Goal: Task Accomplishment & Management: Manage account settings

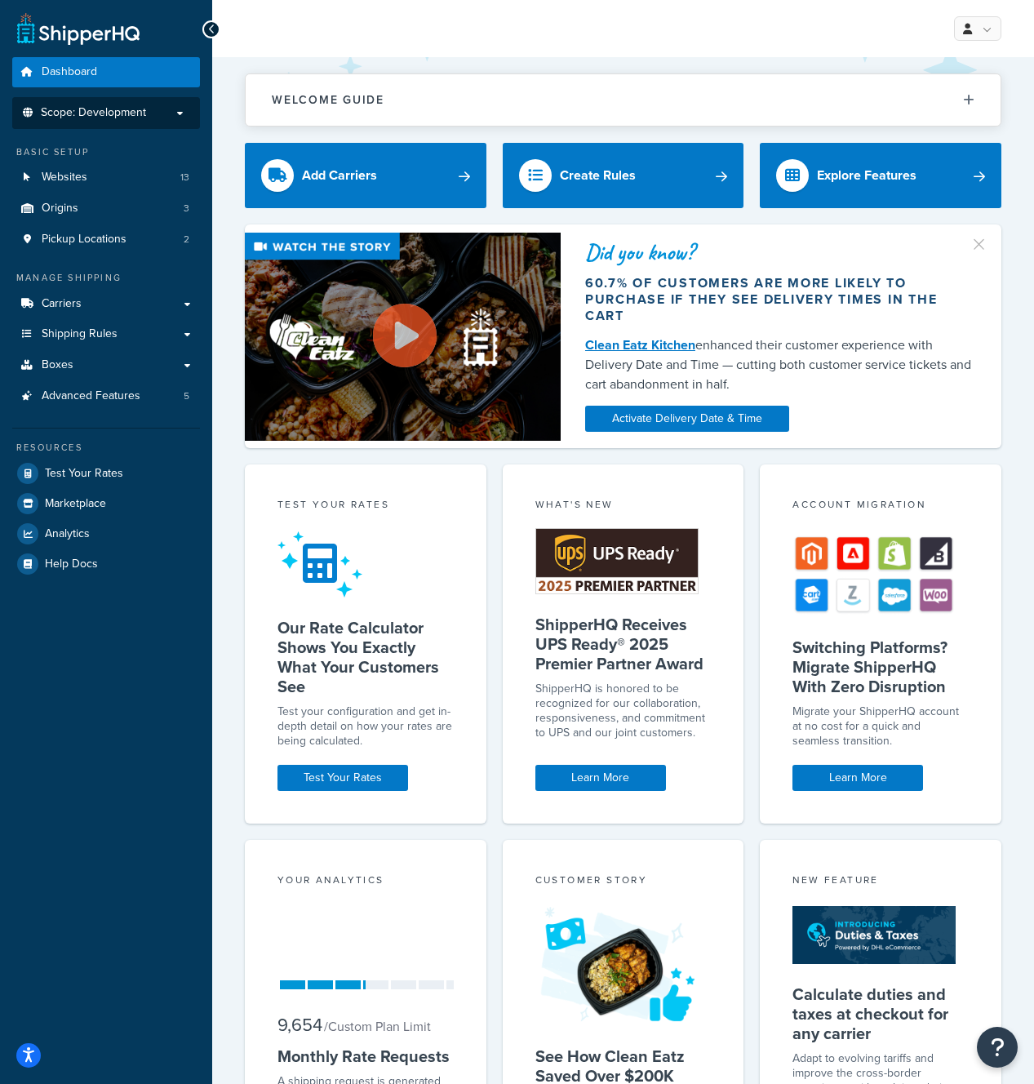
click at [132, 112] on span "Scope: Development" at bounding box center [93, 113] width 105 height 14
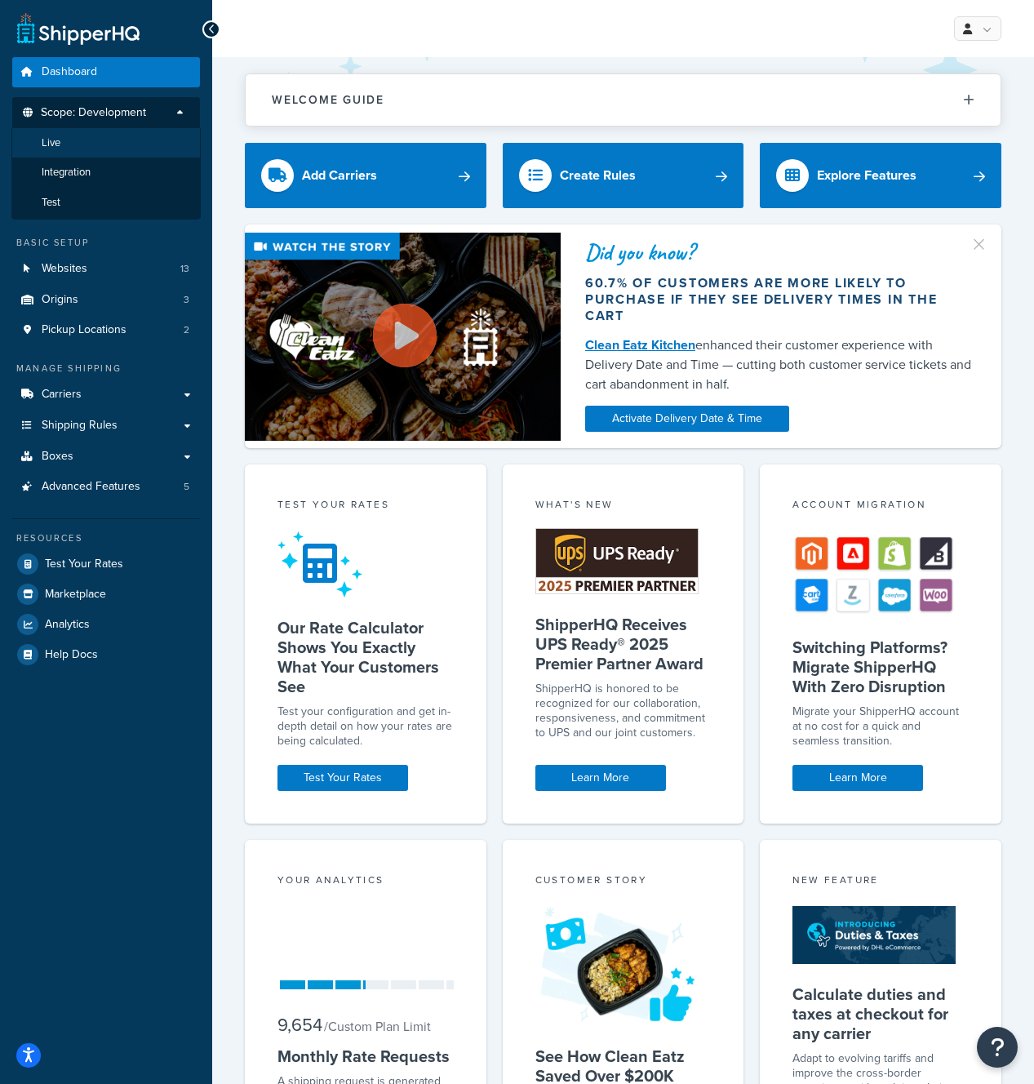
click at [64, 147] on li "Live" at bounding box center [105, 143] width 189 height 30
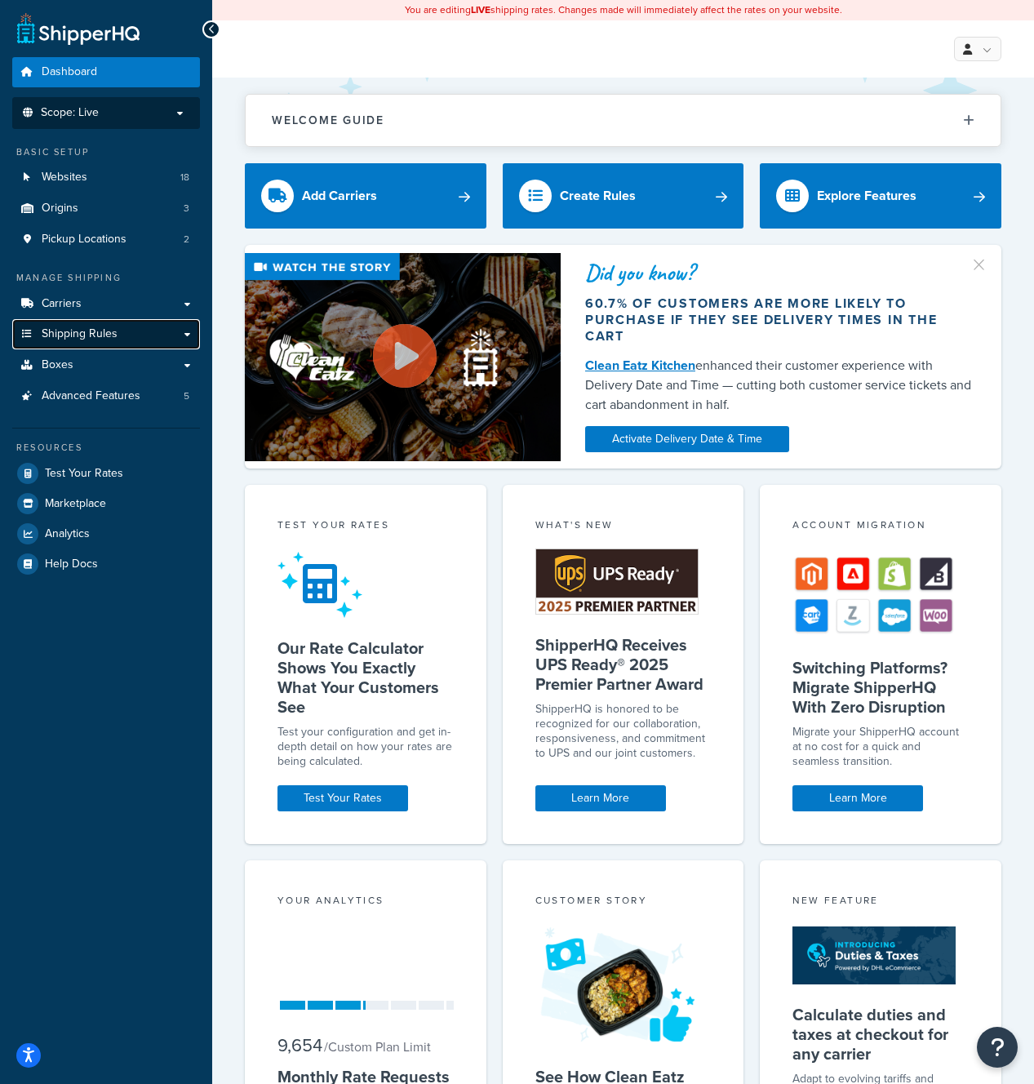
click at [144, 337] on link "Shipping Rules" at bounding box center [106, 334] width 188 height 30
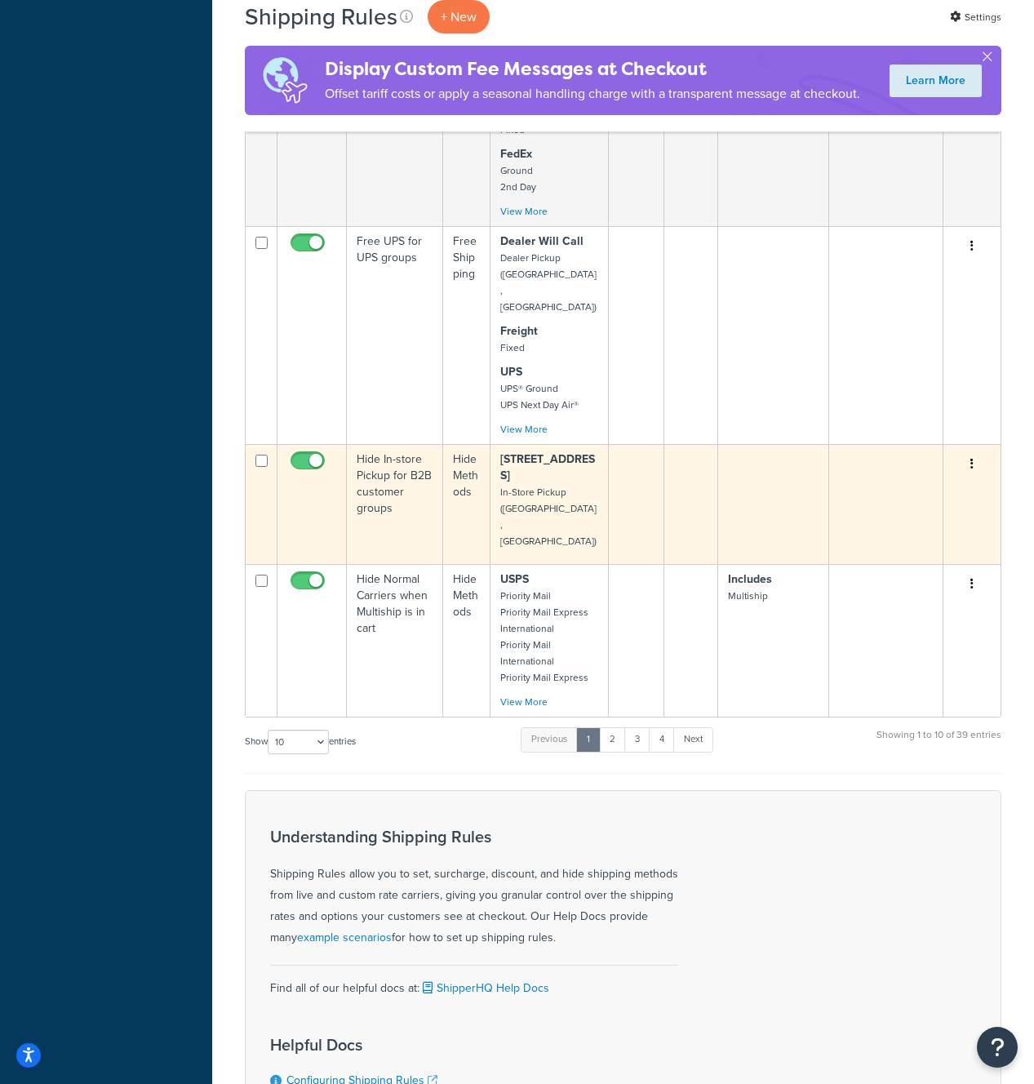
scroll to position [1062, 0]
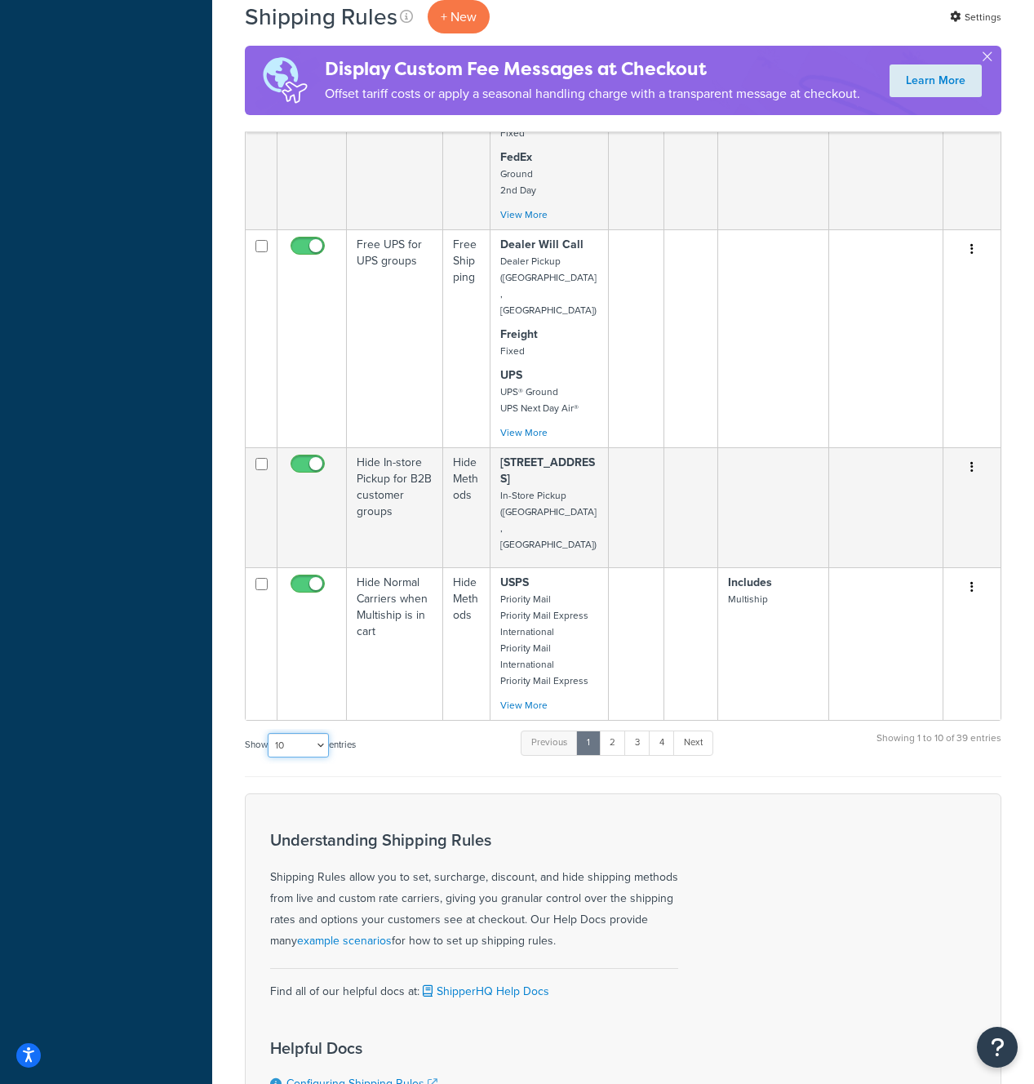
click at [319, 733] on select "10 15 25 50 100 1000" at bounding box center [298, 745] width 61 height 24
select select "50"
click at [269, 733] on select "10 15 25 50 100 1000" at bounding box center [298, 745] width 61 height 24
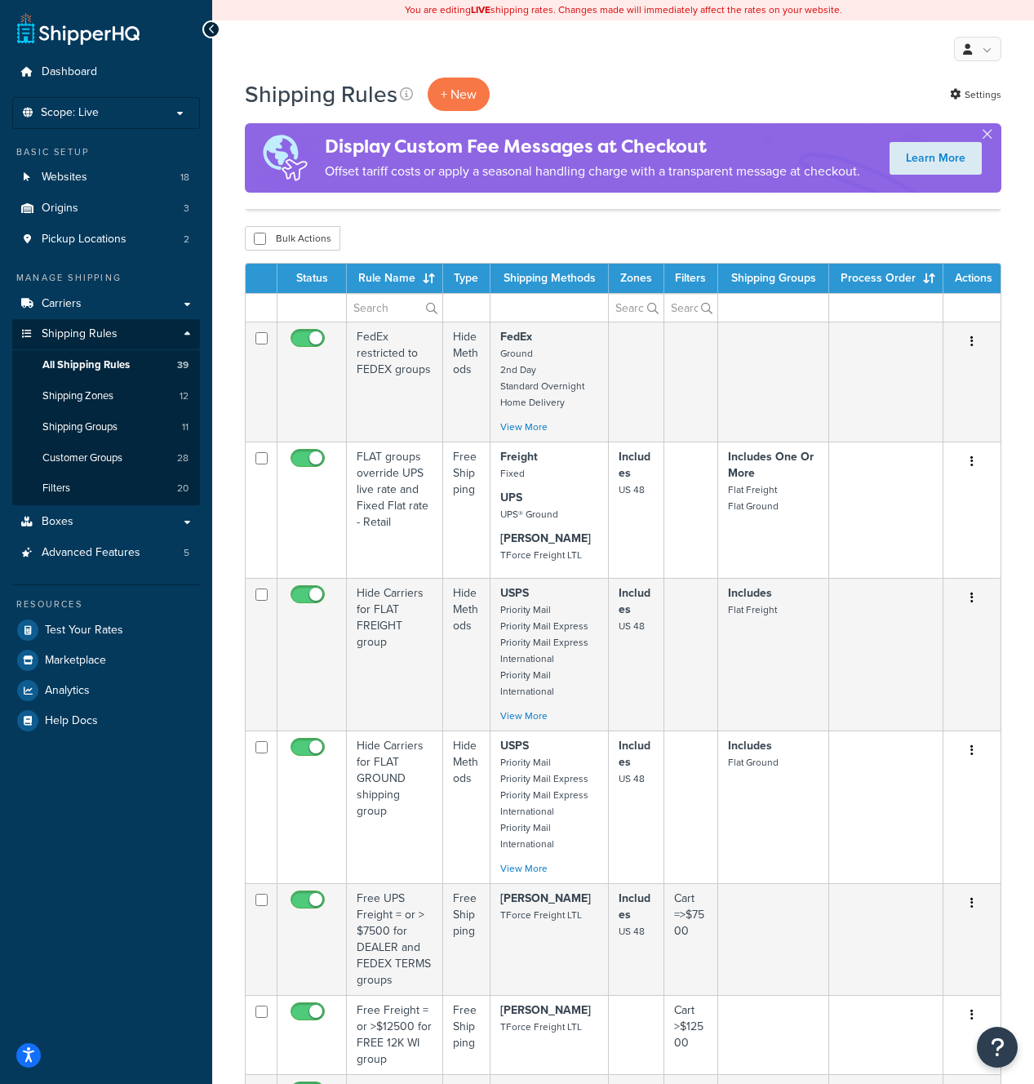
scroll to position [1345, 0]
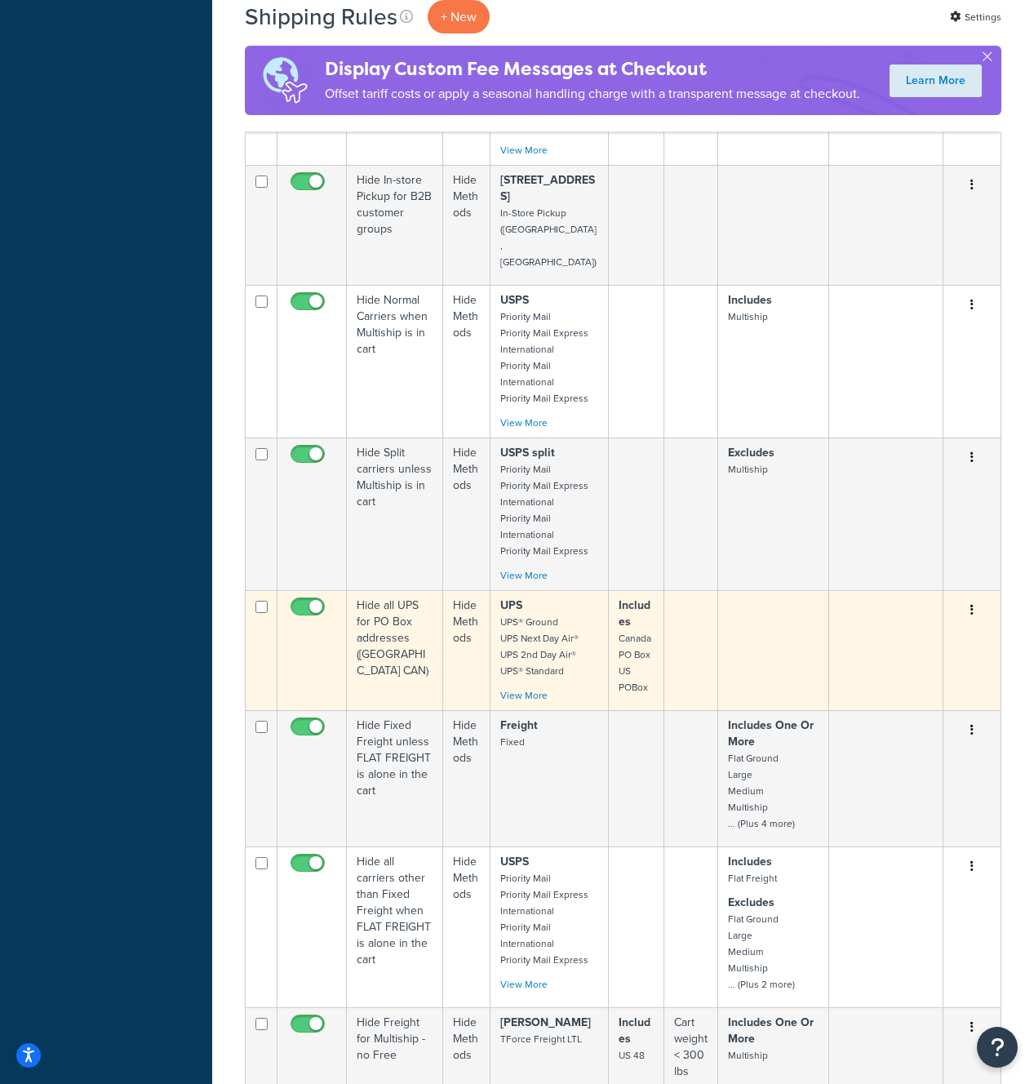
click at [441, 590] on td "Hide all UPS for PO Box addresses ([GEOGRAPHIC_DATA] CAN)" at bounding box center [395, 650] width 96 height 120
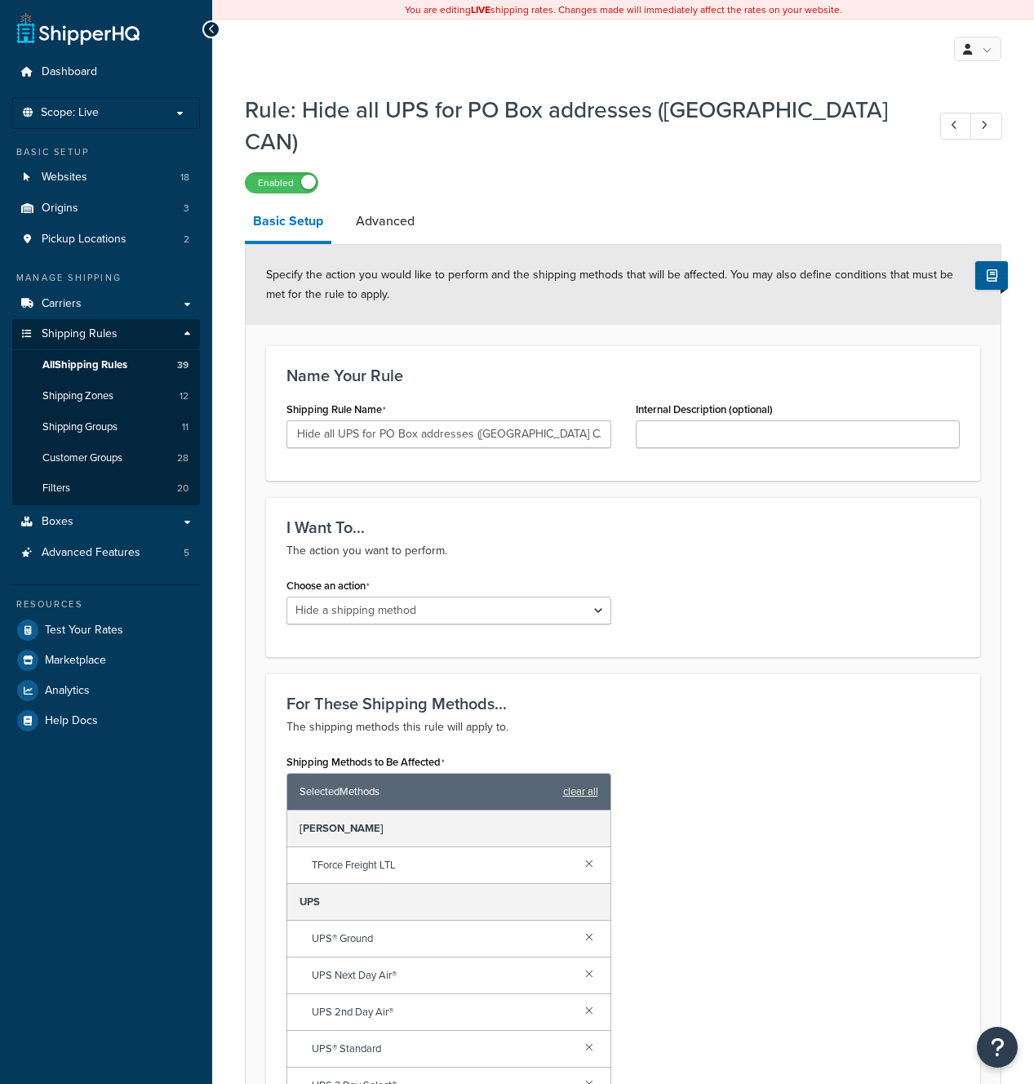
select select "HIDE"
click at [552, 420] on input "Hide all UPS for PO Box addresses ([GEOGRAPHIC_DATA] CAN)" at bounding box center [448, 434] width 325 height 28
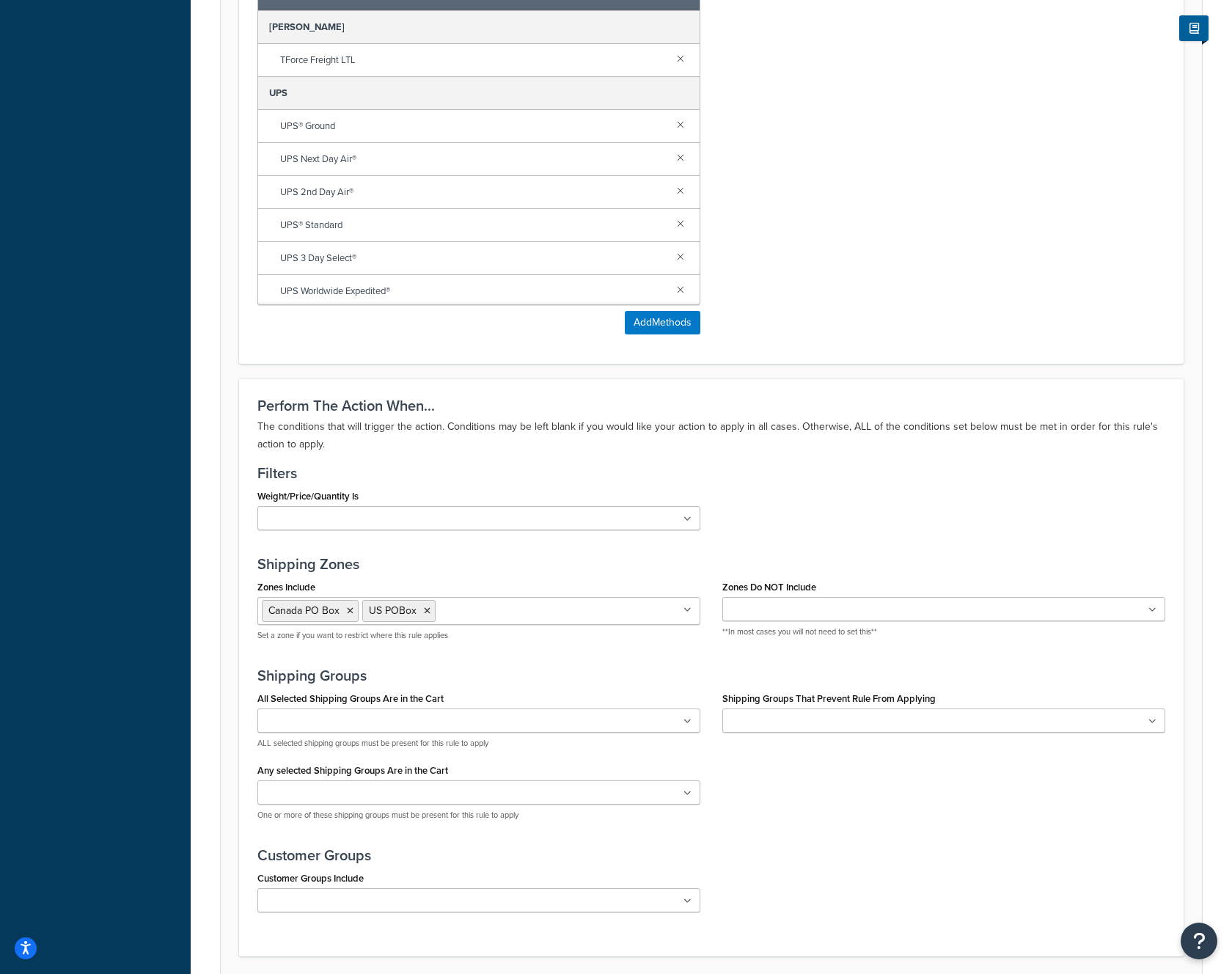
scroll to position [788, 0]
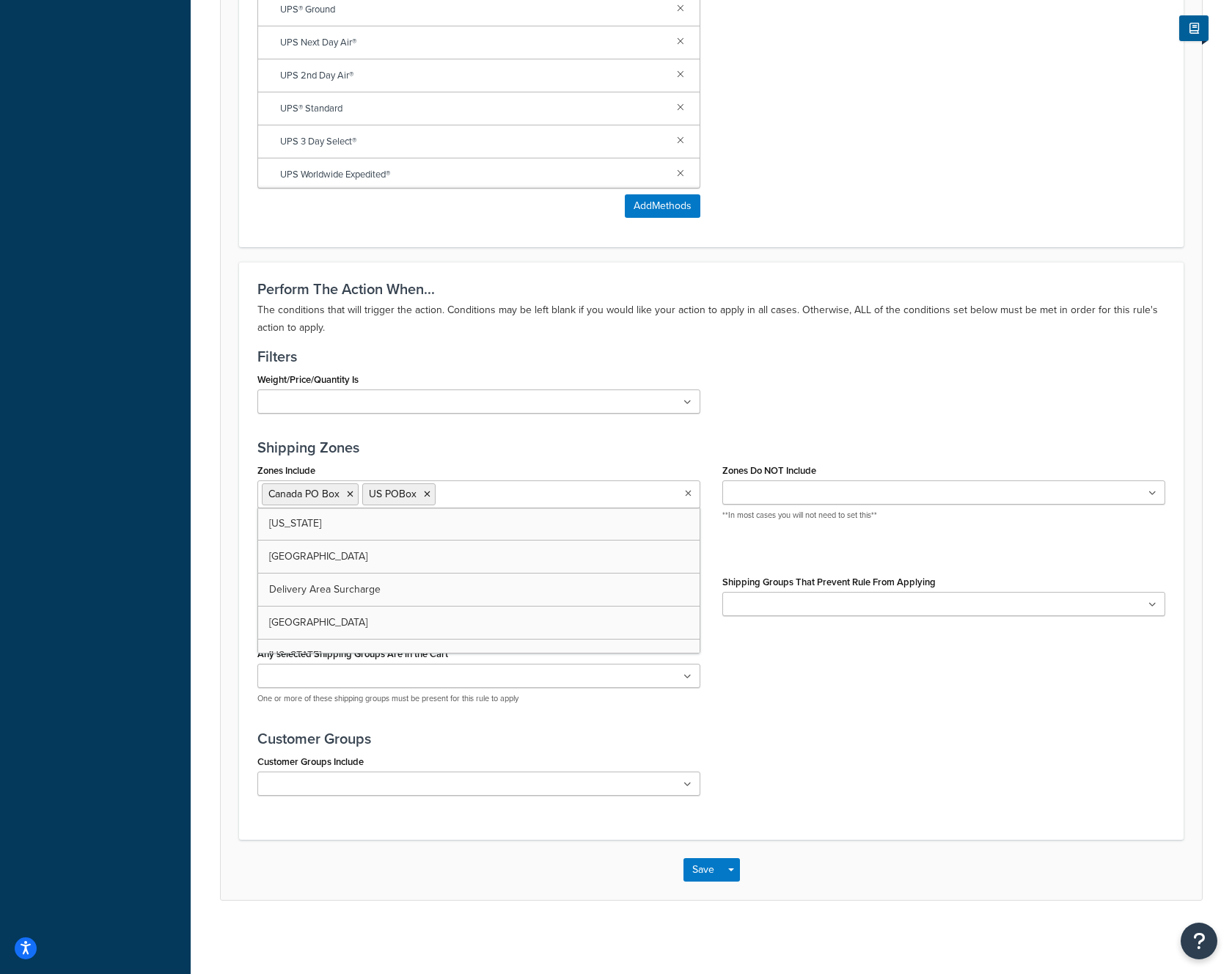
click at [687, 492] on icon at bounding box center [687, 493] width 6 height 9
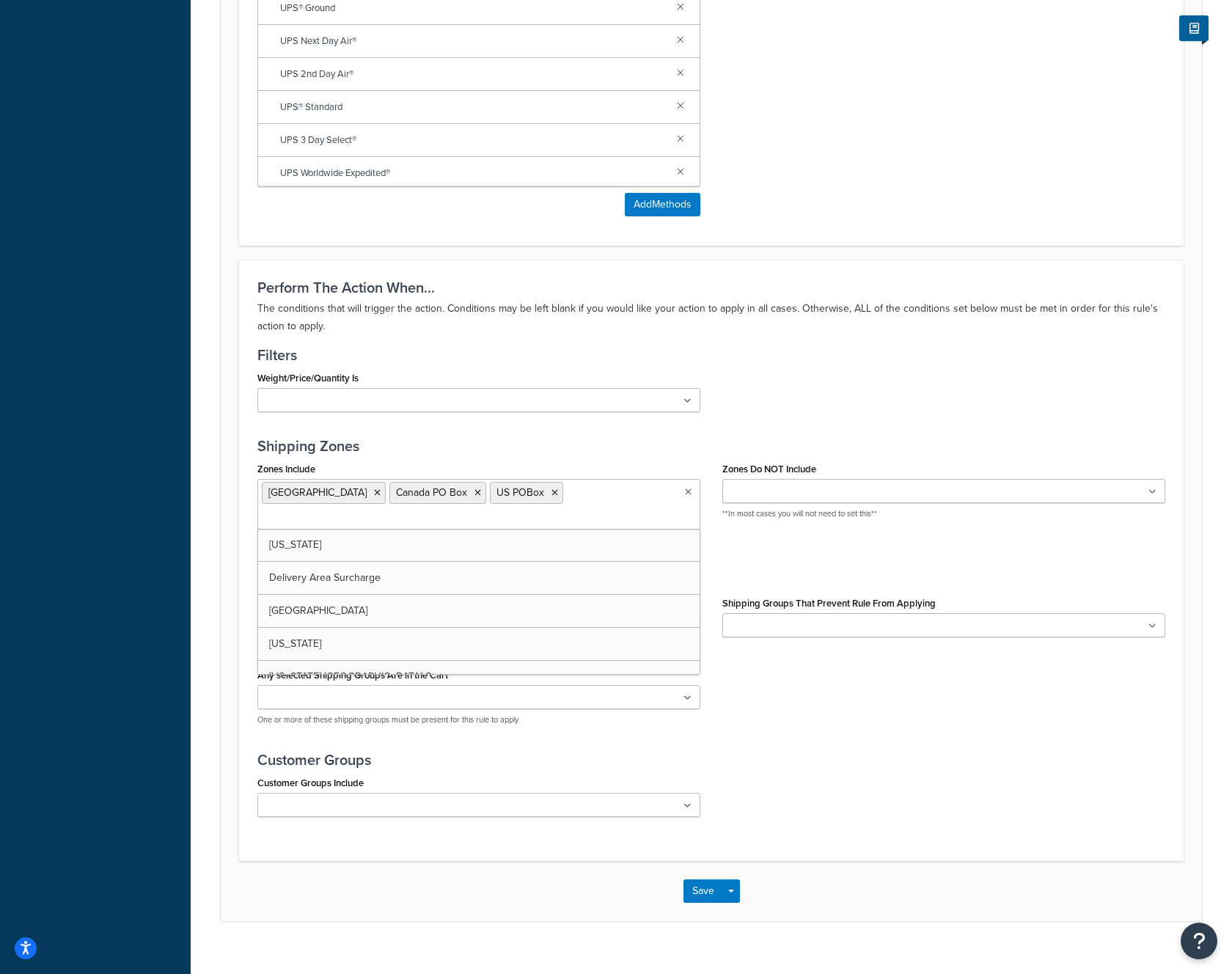
click at [392, 510] on input "Zones Include" at bounding box center [326, 518] width 129 height 16
click at [474, 494] on icon at bounding box center [477, 492] width 6 height 9
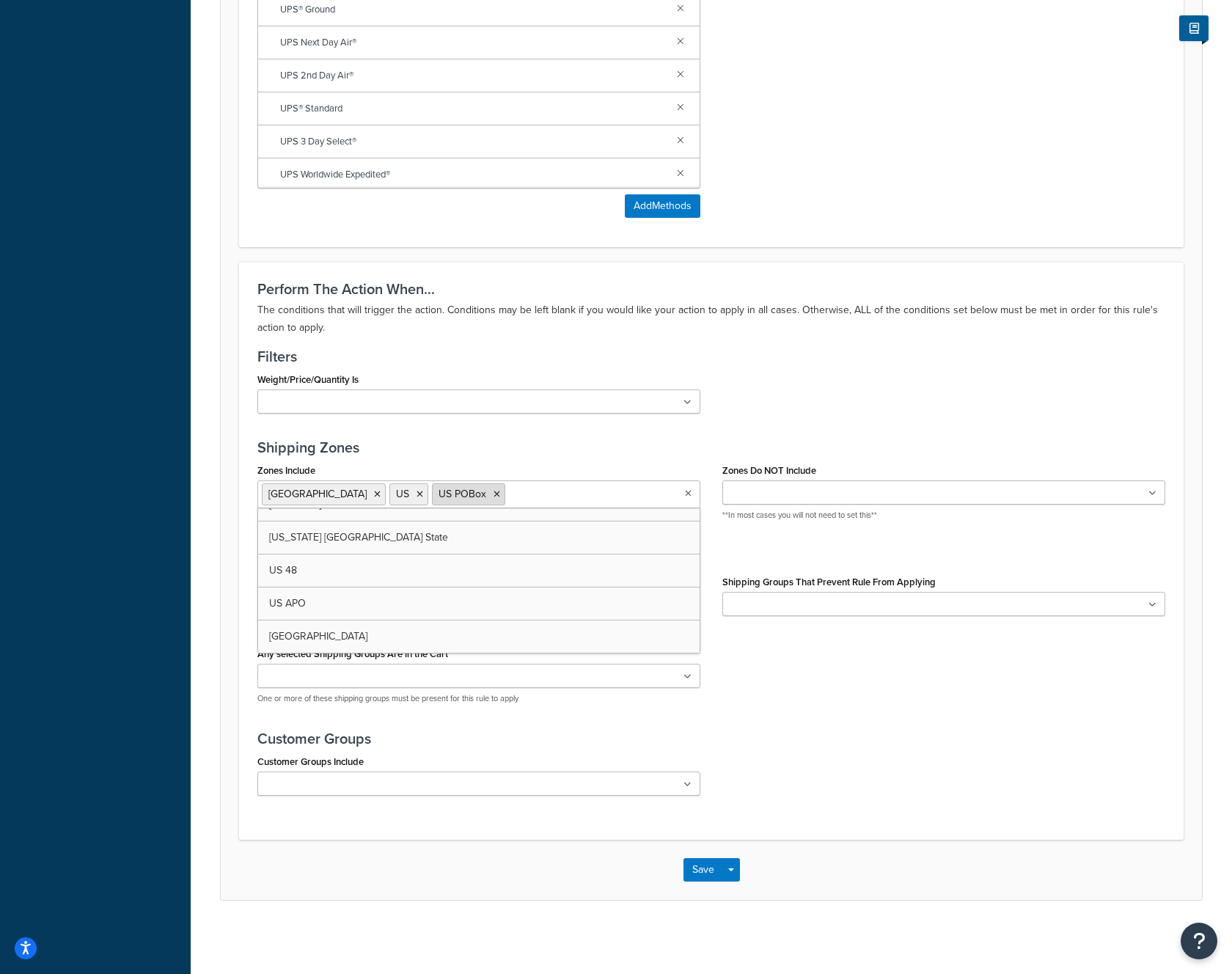
scroll to position [184, 0]
click at [493, 494] on icon at bounding box center [496, 494] width 6 height 9
click at [798, 783] on div "Customer Groups Include D1 D2 D3 DEALER DEALER RS DEALER TERMS DEALER TERMS RS …" at bounding box center [711, 779] width 930 height 56
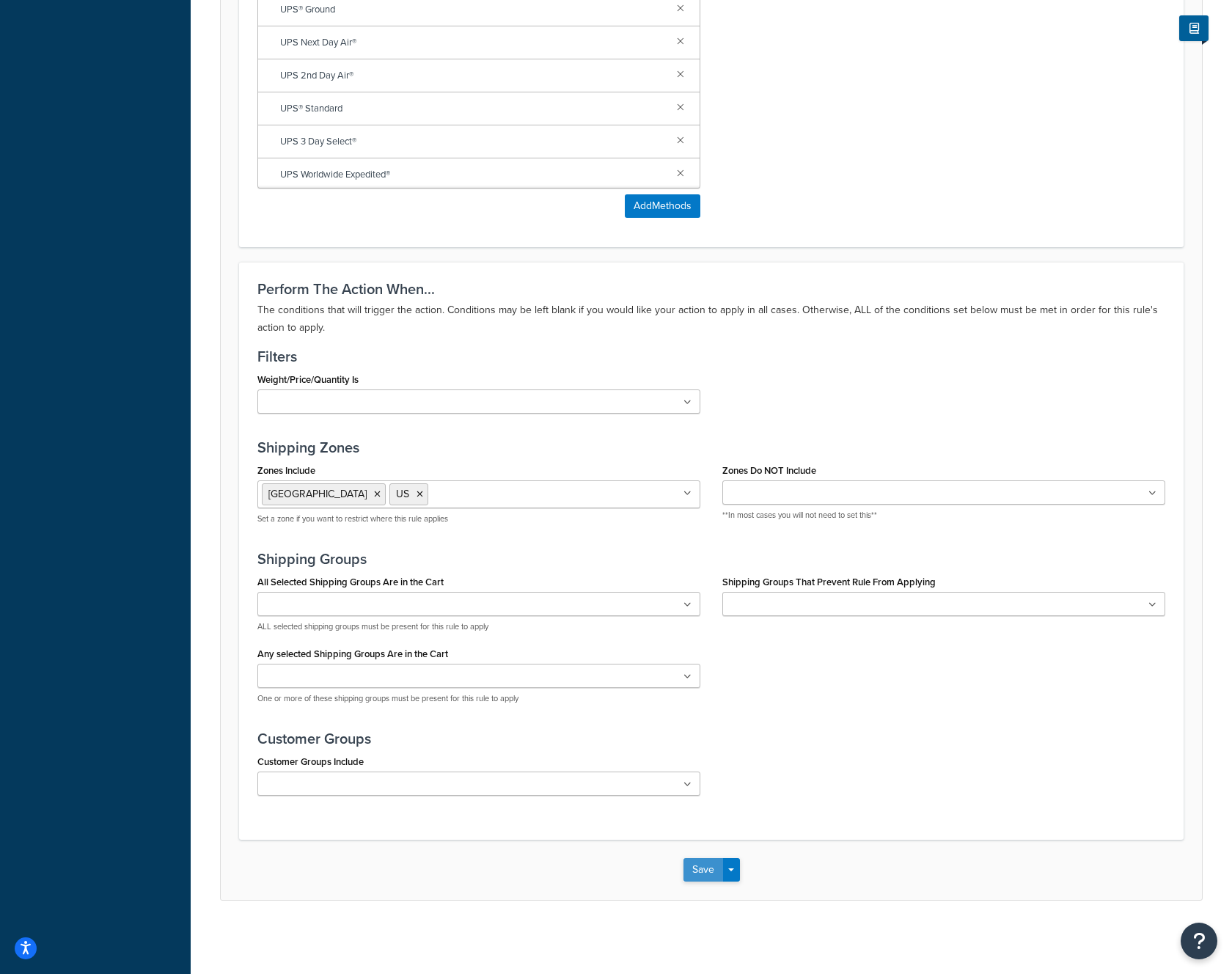
click at [703, 869] on button "Save" at bounding box center [703, 870] width 40 height 23
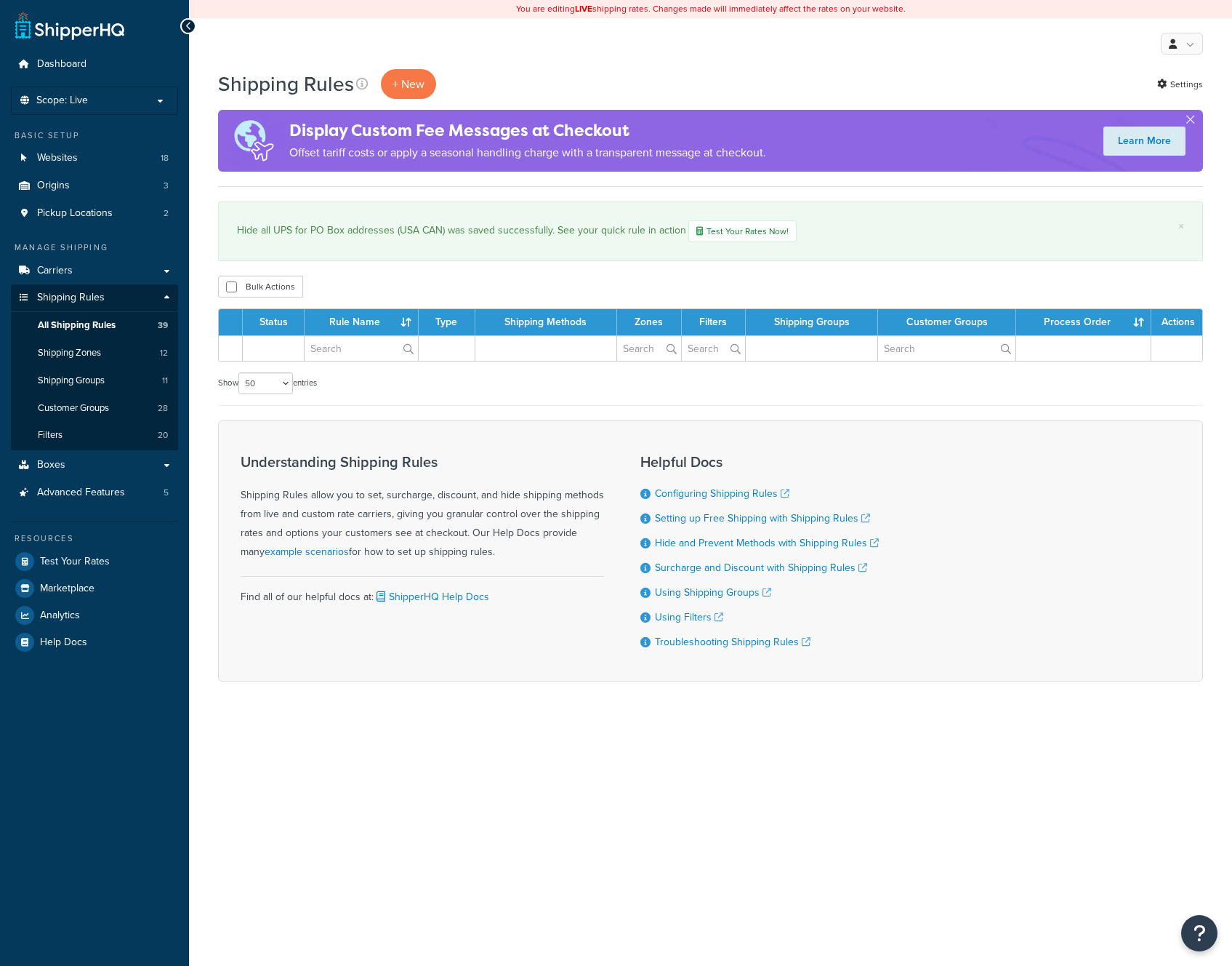
select select "50"
